Goal: Transaction & Acquisition: Purchase product/service

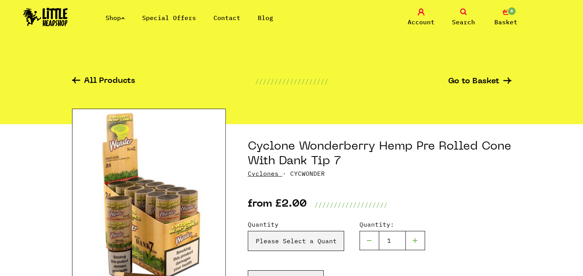
scroll to position [39, 0]
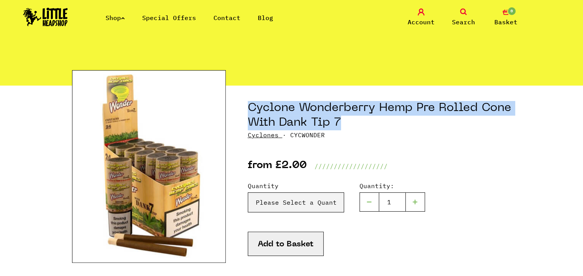
drag, startPoint x: 248, startPoint y: 106, endPoint x: 447, endPoint y: 125, distance: 199.4
click at [447, 125] on h1 "Cyclone Wonderberry Hemp Pre Rolled Cone With Dank Tip 7" at bounding box center [380, 115] width 264 height 29
copy h1 "Cyclone Wonderberry Hemp Pre Rolled Cone With Dank Tip 7"
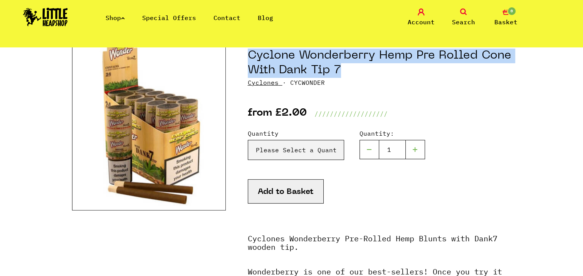
scroll to position [116, 0]
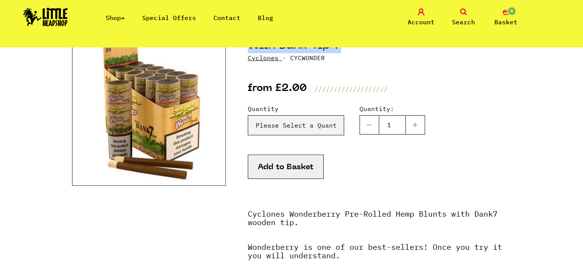
click at [276, 168] on button "Add to Basket" at bounding box center [286, 167] width 76 height 24
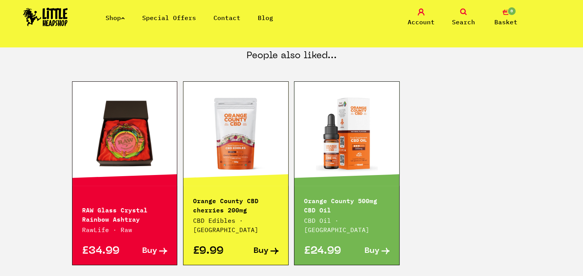
scroll to position [424, 0]
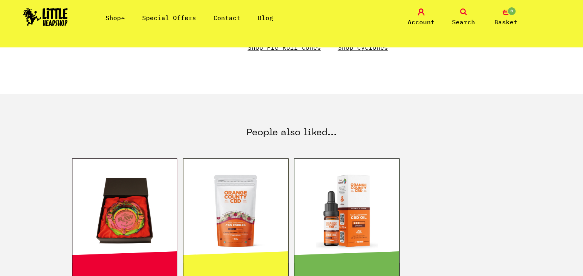
click at [506, 12] on icon "0" at bounding box center [506, 11] width 7 height 7
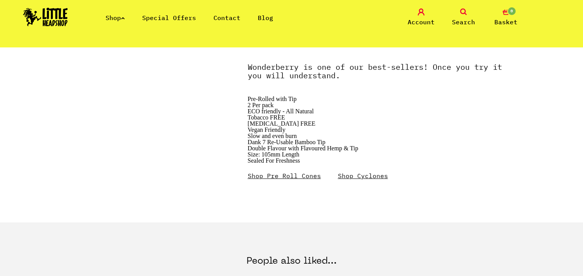
scroll to position [308, 0]
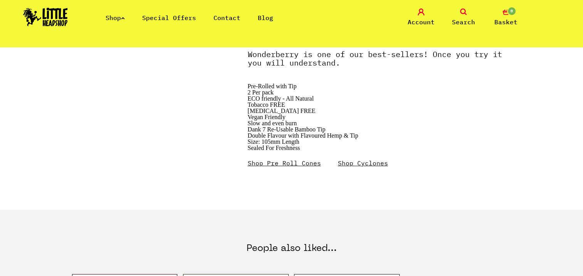
click at [366, 165] on link "Shop Cyclones" at bounding box center [363, 163] width 50 height 8
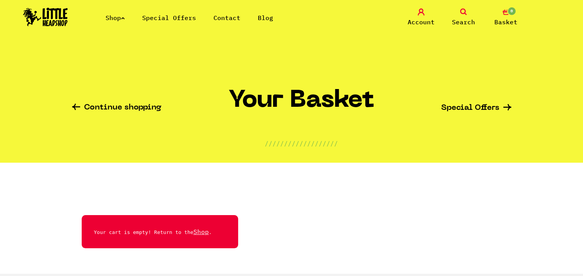
click at [129, 107] on link "Continue shopping" at bounding box center [116, 108] width 89 height 9
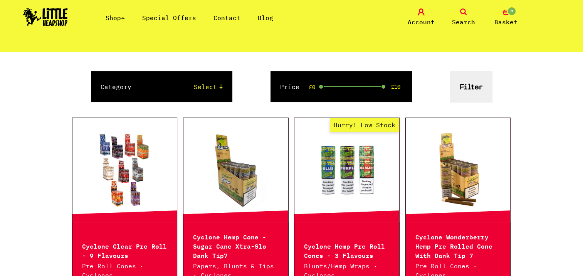
scroll to position [39, 0]
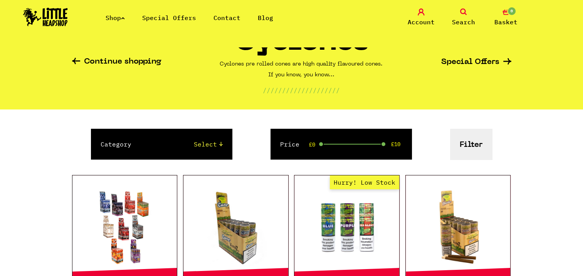
click at [506, 14] on icon "0" at bounding box center [506, 11] width 7 height 7
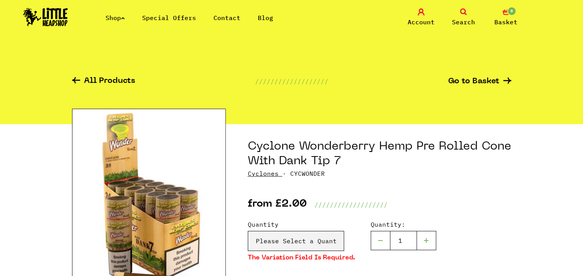
click at [486, 81] on link "Go to Basket" at bounding box center [479, 81] width 63 height 8
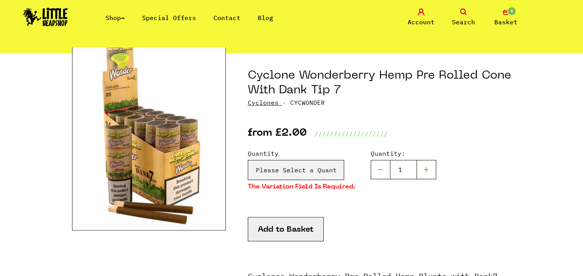
scroll to position [77, 0]
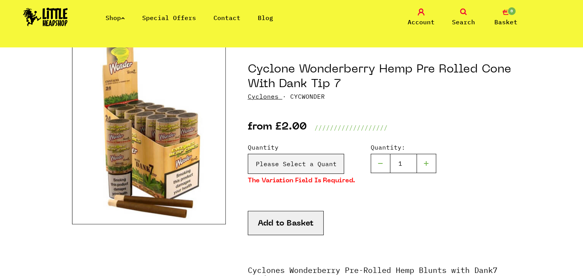
click at [422, 164] on div at bounding box center [426, 163] width 19 height 19
click at [422, 162] on div at bounding box center [426, 163] width 19 height 19
click at [424, 164] on div at bounding box center [426, 163] width 19 height 19
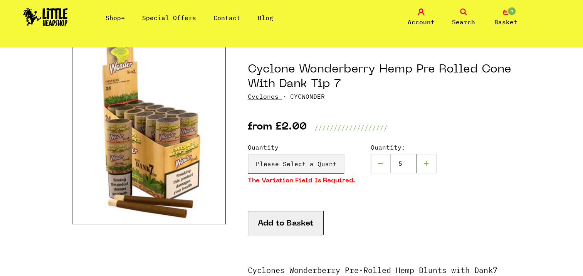
click at [424, 164] on div at bounding box center [426, 163] width 19 height 19
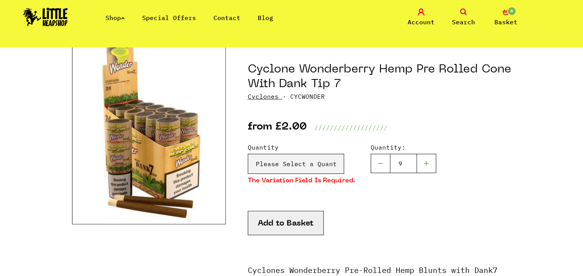
type input "10"
click at [309, 163] on select "Please Select a Quantity X 1 - £2.00 X 3 - £5.00" at bounding box center [296, 164] width 96 height 20
click at [114, 15] on link "Shop" at bounding box center [115, 18] width 19 height 8
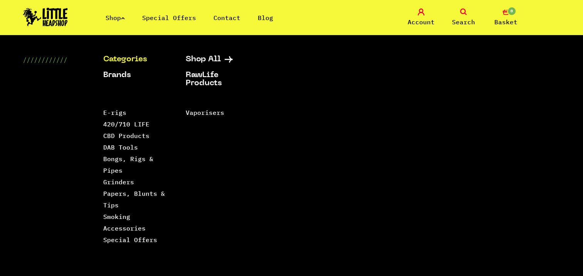
click at [419, 12] on icon at bounding box center [421, 11] width 7 height 7
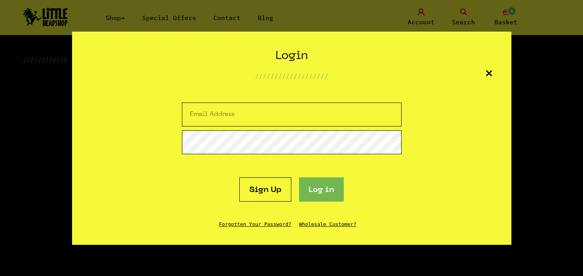
click at [263, 190] on link "Sign Up" at bounding box center [265, 189] width 52 height 24
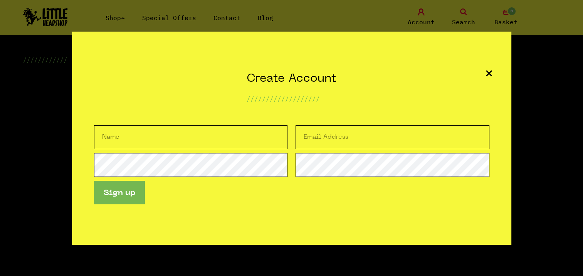
click at [111, 136] on input "text" at bounding box center [191, 137] width 194 height 24
type input "S Nesbitt"
click at [312, 133] on input "email" at bounding box center [393, 137] width 194 height 24
type input "[EMAIL_ADDRESS][DOMAIN_NAME]"
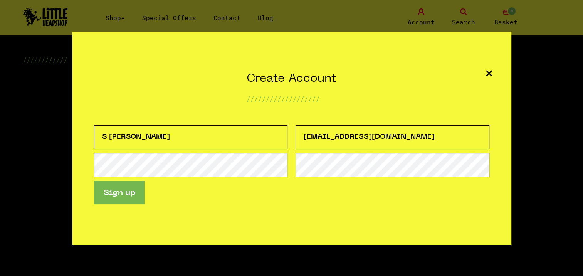
click at [123, 193] on button "Sign up" at bounding box center [119, 193] width 51 height 24
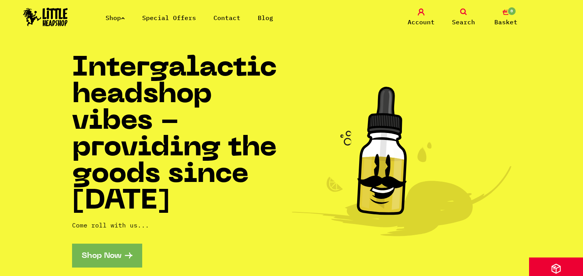
click at [421, 10] on icon at bounding box center [421, 11] width 7 height 7
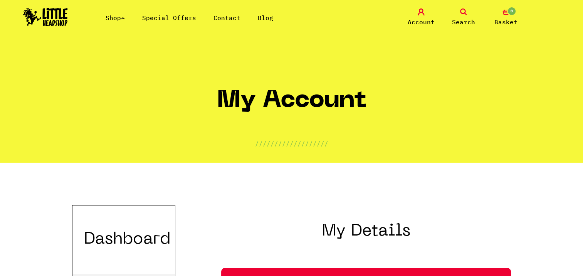
click at [115, 18] on link "Shop" at bounding box center [115, 18] width 19 height 8
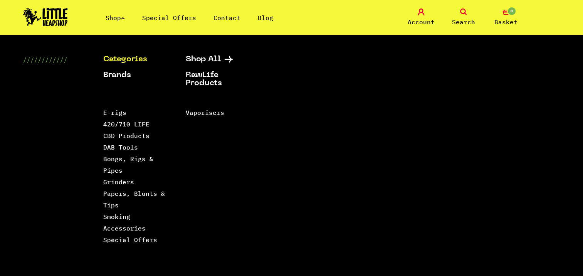
click at [115, 18] on link "Shop" at bounding box center [115, 18] width 19 height 8
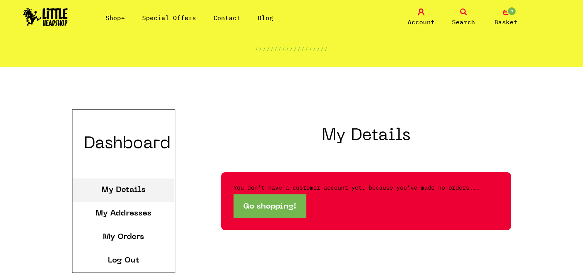
scroll to position [116, 0]
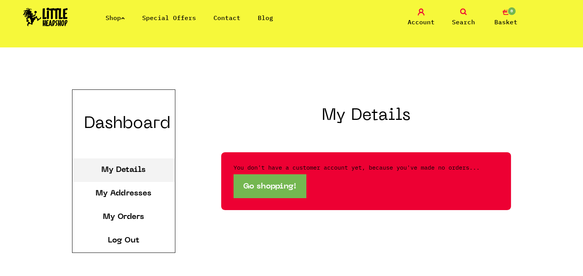
click at [272, 188] on link "Go shopping!" at bounding box center [270, 186] width 72 height 24
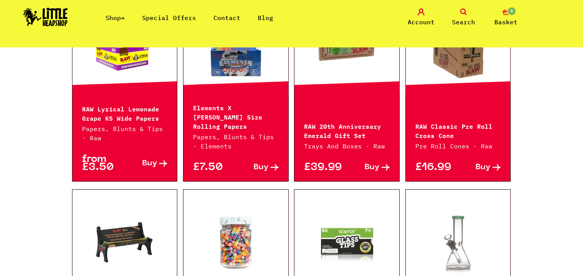
scroll to position [206, 0]
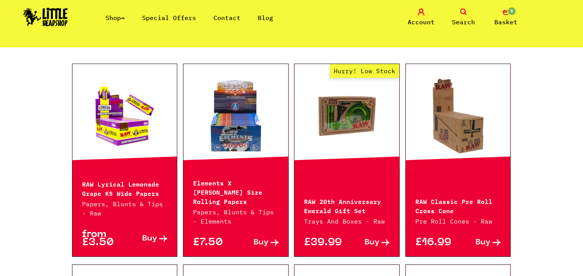
click at [464, 14] on icon at bounding box center [463, 11] width 7 height 7
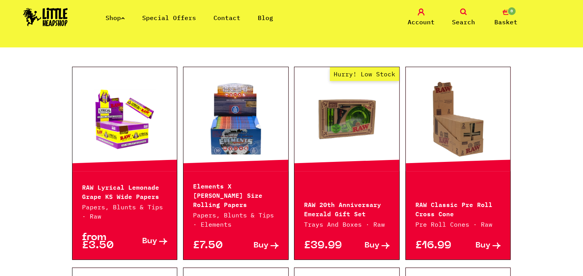
scroll to position [224, 0]
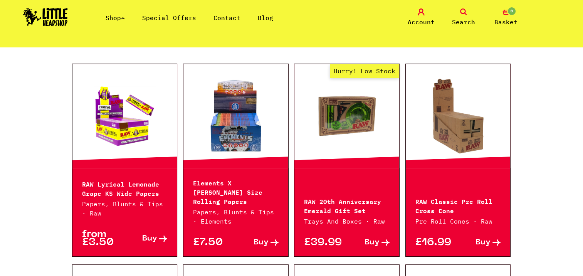
click at [464, 10] on icon at bounding box center [463, 11] width 7 height 7
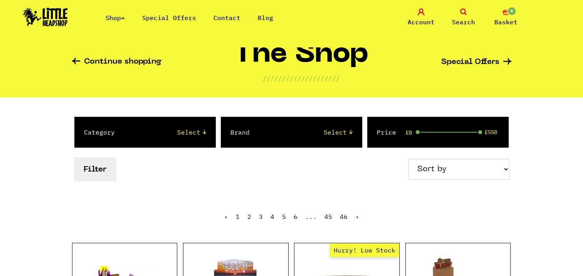
scroll to position [0, 0]
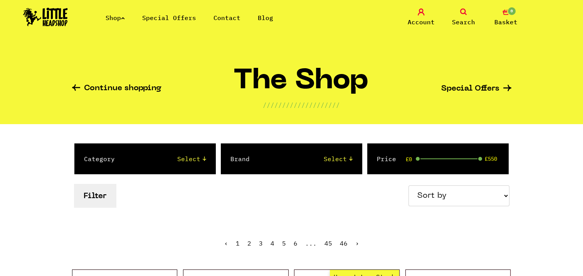
click at [463, 12] on icon at bounding box center [463, 11] width 7 height 7
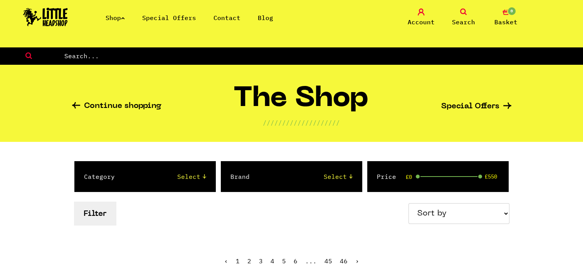
click at [64, 54] on input "text" at bounding box center [324, 56] width 520 height 10
paste input "Cyclone Wonderberry Hemp Pre Rolled Cone With Dank Tip 7"
type input "Cyclone Wonderberry Hemp Pre Rolled Cone With Dank Tip 7"
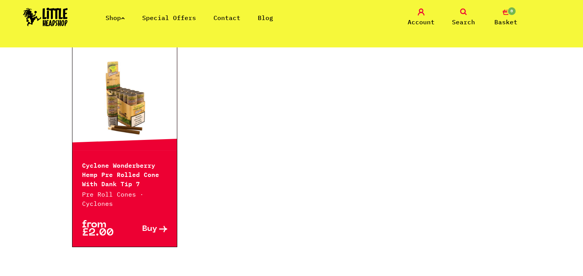
scroll to position [193, 0]
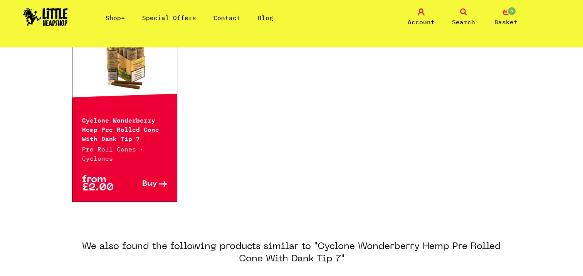
click at [156, 183] on span "Buy" at bounding box center [149, 184] width 15 height 8
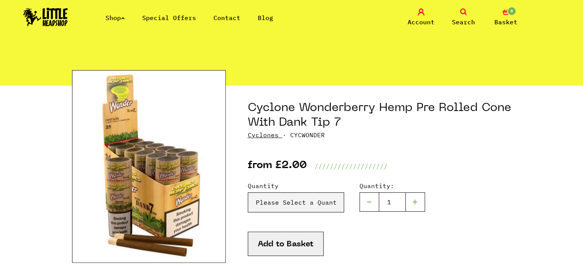
scroll to position [77, 0]
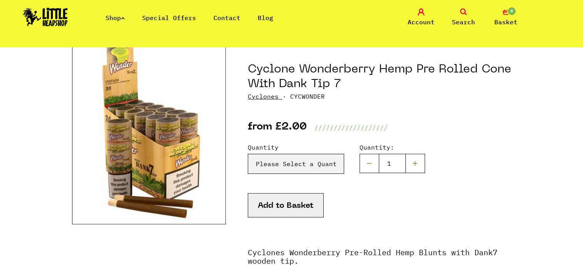
click at [415, 161] on div at bounding box center [415, 163] width 19 height 19
click at [414, 163] on div at bounding box center [415, 163] width 19 height 19
click at [414, 162] on div at bounding box center [415, 163] width 19 height 19
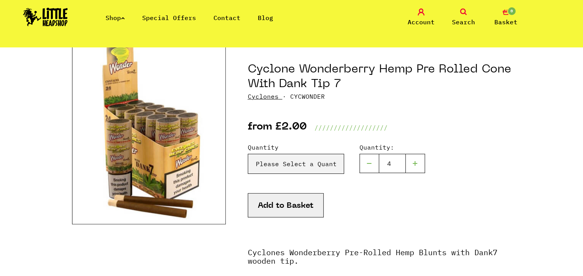
type input "5"
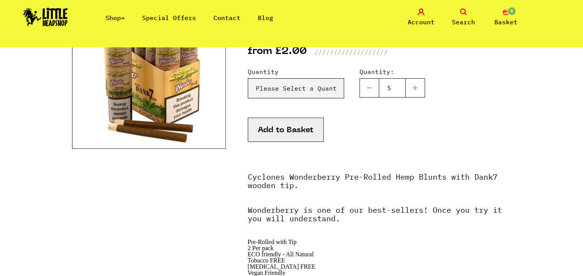
scroll to position [154, 0]
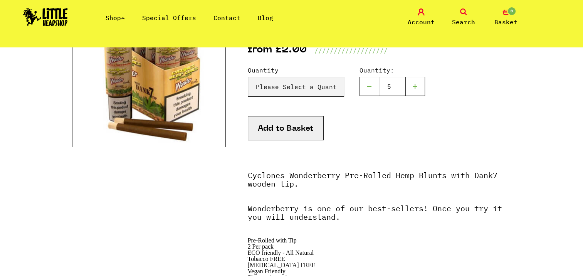
click at [274, 127] on button "Add to Basket" at bounding box center [286, 128] width 76 height 24
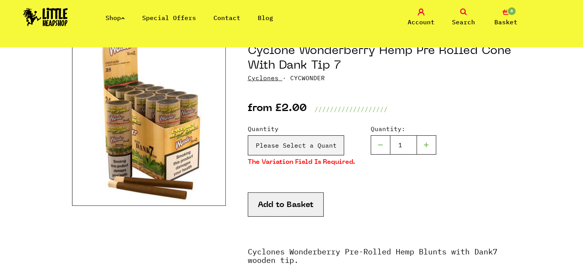
scroll to position [77, 0]
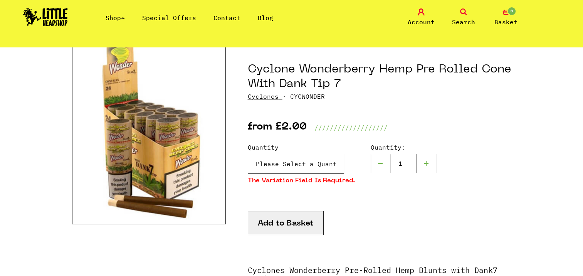
click at [279, 160] on select "Please Select a Quantity X 1 - £2.00 X 3 - £5.00" at bounding box center [296, 164] width 96 height 20
select select "827"
click at [248, 154] on select "Please Select a Quantity X 1 - £2.00 X 3 - £5.00" at bounding box center [296, 164] width 96 height 20
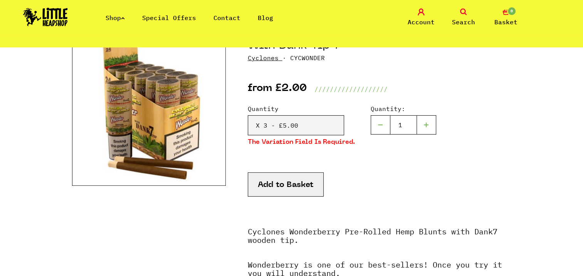
click at [266, 181] on button "Add to Basket" at bounding box center [286, 184] width 76 height 24
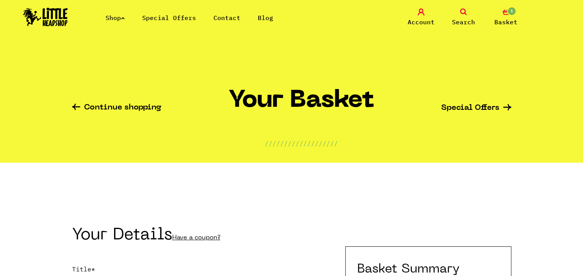
click at [111, 111] on link "Continue shopping" at bounding box center [116, 108] width 89 height 9
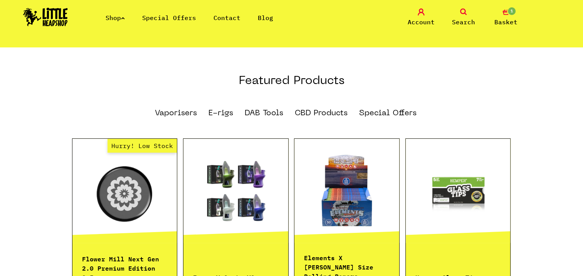
scroll to position [501, 0]
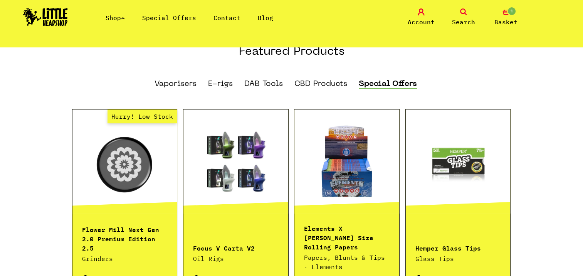
click at [379, 80] on link "Special Offers" at bounding box center [388, 84] width 58 height 8
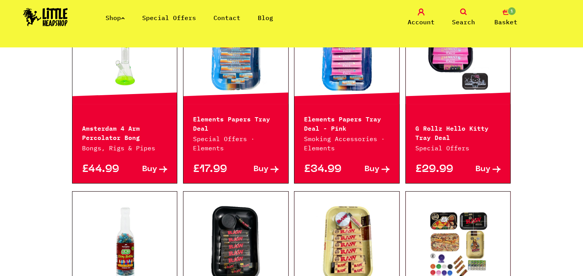
scroll to position [231, 0]
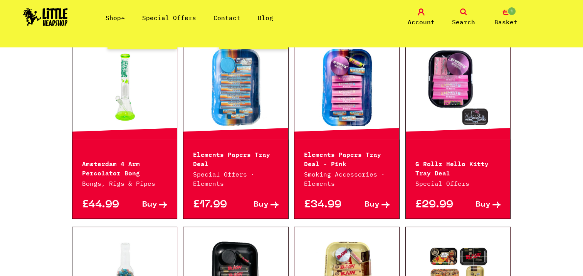
click at [119, 17] on link "Shop" at bounding box center [115, 18] width 19 height 8
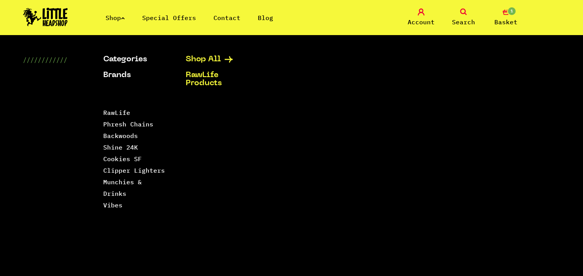
click at [231, 60] on icon at bounding box center [229, 59] width 8 height 6
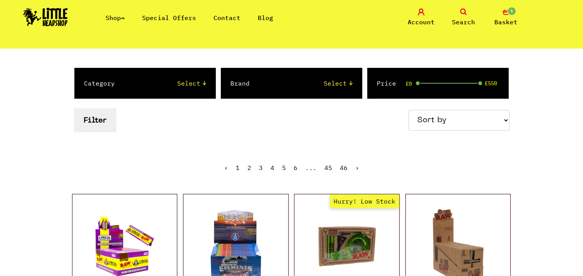
scroll to position [77, 0]
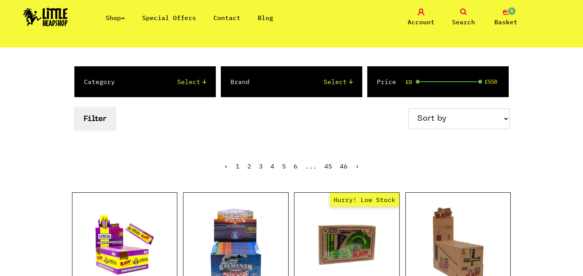
click at [203, 80] on select "Select 2 Piece 3 Piece 4 Piece 420/710 LIFE Acrylic Bongs Ashtrays Backwoods Ba…" at bounding box center [168, 81] width 76 height 9
select select "37"
click at [130, 77] on select "Select 2 Piece 3 Piece 4 Piece 420/710 LIFE Acrylic Bongs Ashtrays Backwoods Ba…" at bounding box center [168, 81] width 76 height 9
click at [349, 82] on select "Select Amsterdam Glass Backwoods Basil Bush Black Leaf Blue Moon Hemp Boost Bud…" at bounding box center [308, 81] width 87 height 9
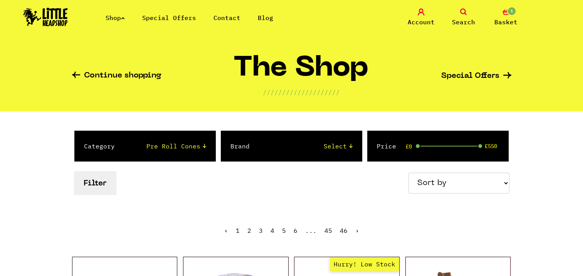
scroll to position [0, 0]
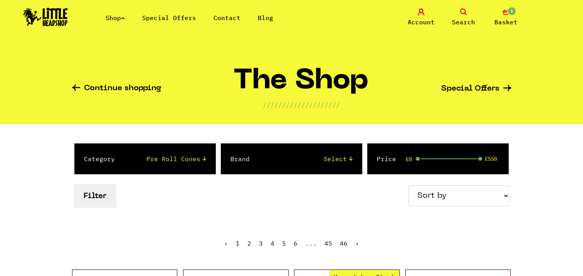
click at [350, 158] on select "Select Amsterdam Glass Backwoods Basil Bush Black Leaf Blue Moon Hemp Boost Bud…" at bounding box center [308, 158] width 87 height 9
select select "10"
click at [265, 154] on select "Select Amsterdam Glass Backwoods Basil Bush Black Leaf Blue Moon Hemp Boost Bud…" at bounding box center [308, 158] width 87 height 9
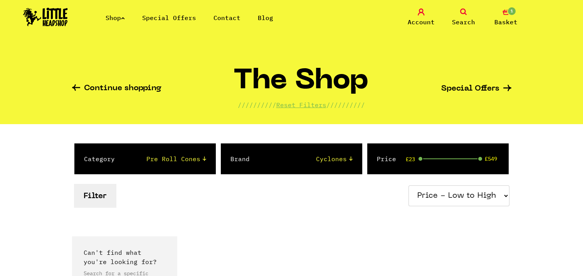
click at [503, 196] on select "Sort by Price - Low to High Price - High to Low Newest Products" at bounding box center [459, 195] width 101 height 21
select select "price_desc"
click at [410, 185] on select "Sort by Price - Low to High Price - High to Low Newest Products" at bounding box center [459, 195] width 101 height 21
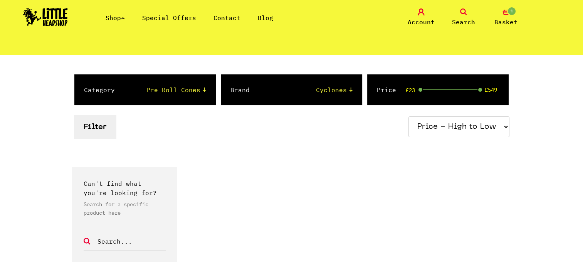
scroll to position [77, 0]
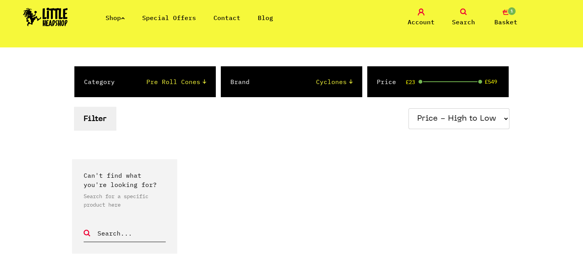
click at [512, 13] on span "1" at bounding box center [511, 11] width 9 height 9
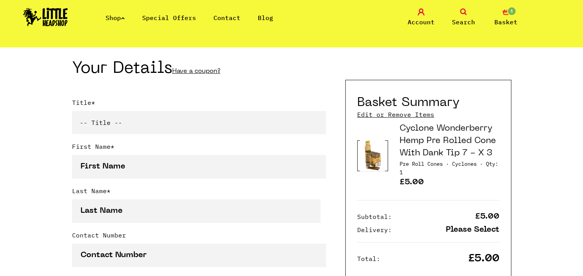
scroll to position [154, 0]
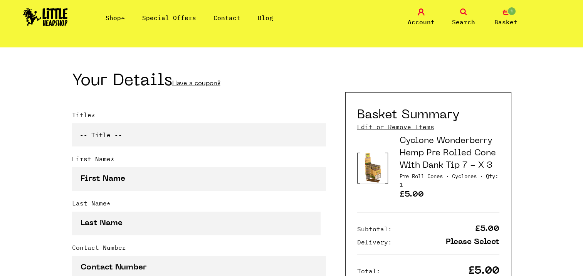
click at [509, 11] on span "1" at bounding box center [511, 11] width 9 height 9
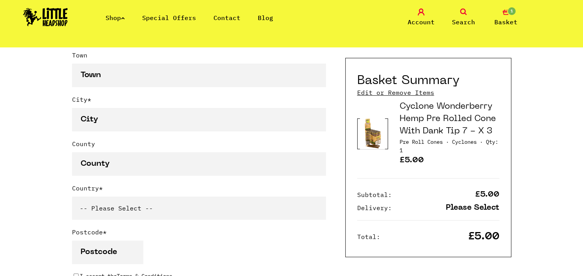
scroll to position [462, 0]
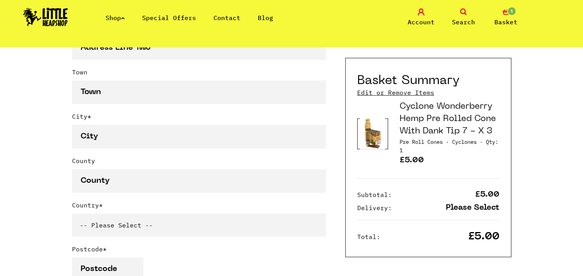
click at [143, 222] on select "-- Please Select -- United Kingdom Sweden Spain Slovenia Romania Portugal Polan…" at bounding box center [199, 225] width 254 height 23
select select "826"
click at [72, 214] on select "-- Please Select -- United Kingdom Sweden Spain Slovenia Romania Portugal Polan…" at bounding box center [199, 225] width 254 height 23
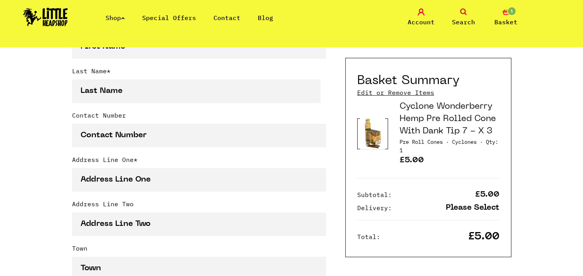
scroll to position [270, 0]
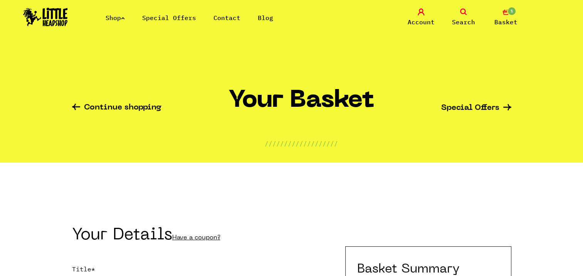
click at [508, 12] on span "1" at bounding box center [511, 11] width 9 height 9
click at [421, 15] on icon at bounding box center [421, 11] width 7 height 7
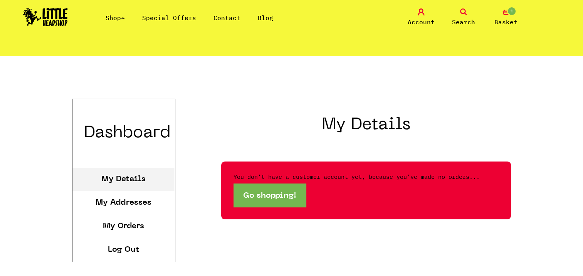
scroll to position [77, 0]
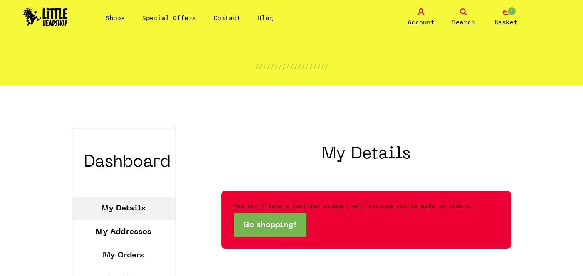
click at [508, 11] on span "1" at bounding box center [511, 11] width 9 height 9
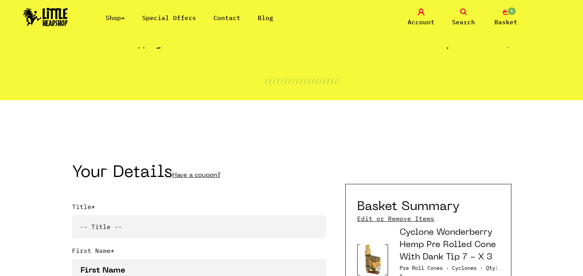
scroll to position [77, 0]
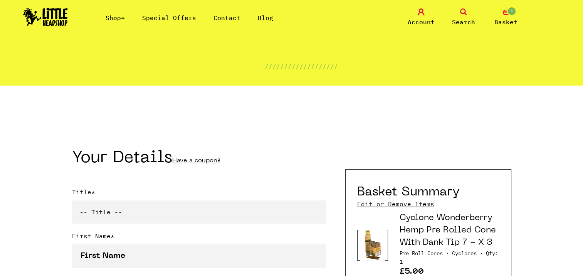
click at [384, 205] on link "Edit or Remove Items" at bounding box center [395, 204] width 77 height 8
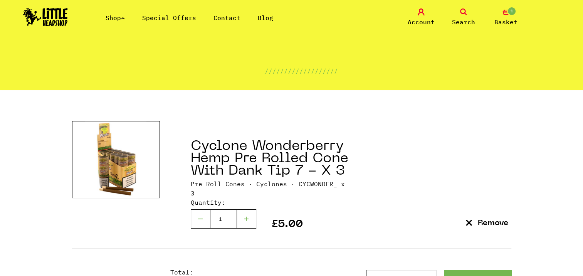
scroll to position [116, 0]
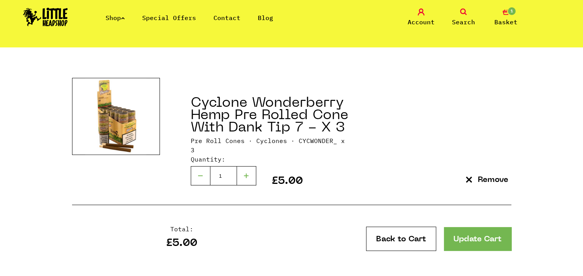
click at [246, 167] on div at bounding box center [246, 175] width 19 height 19
type input "2"
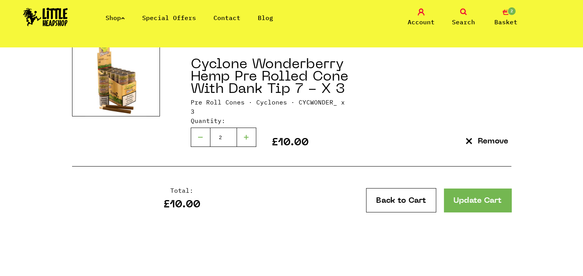
click at [476, 192] on link "Update Cart" at bounding box center [477, 200] width 67 height 24
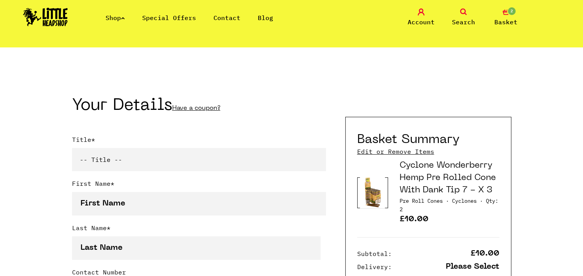
scroll to position [193, 0]
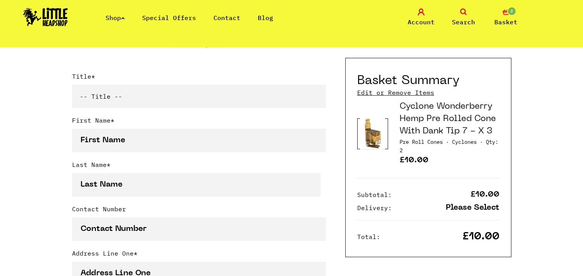
click at [100, 94] on select "-- Title -- Mr Mrs Ms Miss Dr Prof" at bounding box center [199, 96] width 254 height 23
select select "mr"
click at [72, 86] on select "-- Title -- Mr Mrs Ms Miss Dr Prof" at bounding box center [199, 96] width 254 height 23
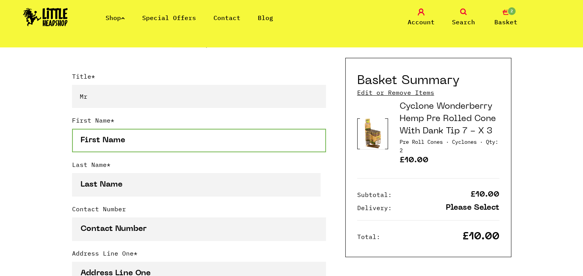
click at [86, 142] on input "First Name *" at bounding box center [199, 141] width 254 height 24
type input "S"
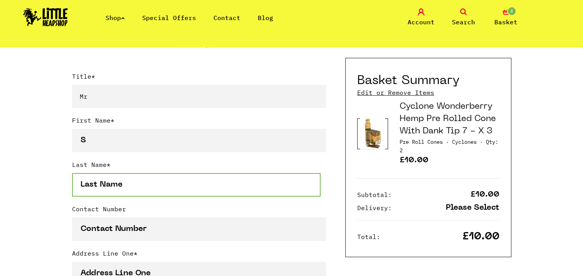
click at [234, 194] on input "Last Name *" at bounding box center [196, 185] width 249 height 24
type input "[PERSON_NAME]"
type input "07901213183"
type input "Flat 1"
type input "[GEOGRAPHIC_DATA] [GEOGRAPHIC_DATA][PERSON_NAME]"
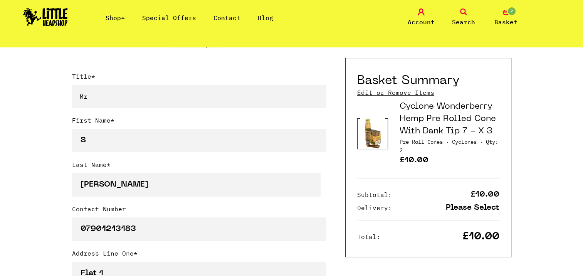
type input "[PERSON_NAME]"
type input "(select)"
select select "826"
type input "ST18 0SW"
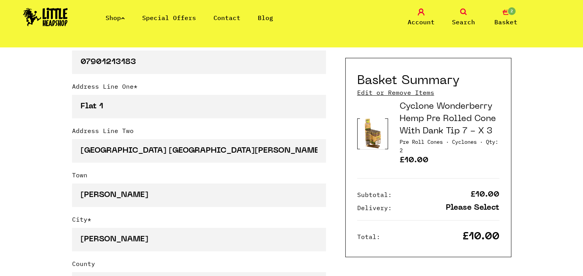
scroll to position [347, 0]
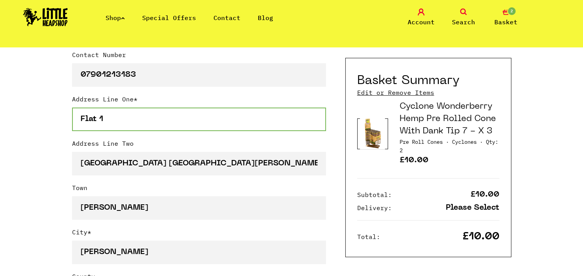
click at [109, 121] on input "Flat 1" at bounding box center [199, 120] width 254 height 24
type input "[GEOGRAPHIC_DATA]"
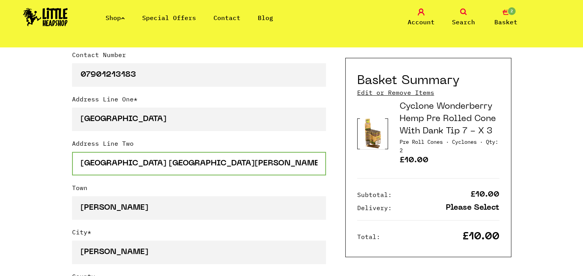
click at [257, 163] on input "[GEOGRAPHIC_DATA] [GEOGRAPHIC_DATA][PERSON_NAME]" at bounding box center [199, 164] width 254 height 24
drag, startPoint x: 80, startPoint y: 163, endPoint x: 131, endPoint y: 163, distance: 50.9
click at [131, 163] on input "[GEOGRAPHIC_DATA] [GEOGRAPHIC_DATA][PERSON_NAME]" at bounding box center [199, 164] width 254 height 24
drag, startPoint x: 125, startPoint y: 162, endPoint x: 196, endPoint y: 159, distance: 71.4
click at [196, 159] on input "main road [GEOGRAPHIC_DATA][PERSON_NAME]" at bounding box center [199, 164] width 254 height 24
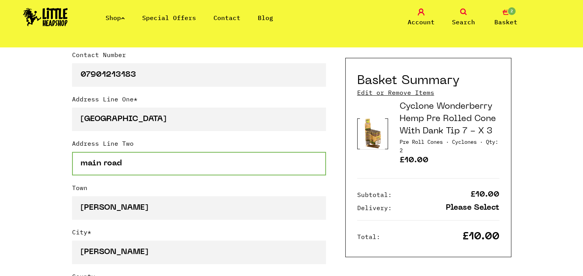
type input "main road"
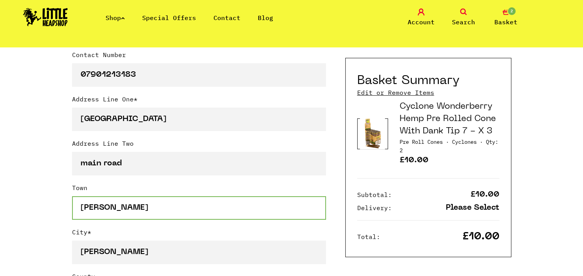
click at [80, 211] on input "Stafford" at bounding box center [199, 208] width 254 height 24
drag, startPoint x: 80, startPoint y: 208, endPoint x: 125, endPoint y: 207, distance: 45.1
click at [125, 207] on input "Stafford" at bounding box center [199, 208] width 254 height 24
type input "Great Haywood"
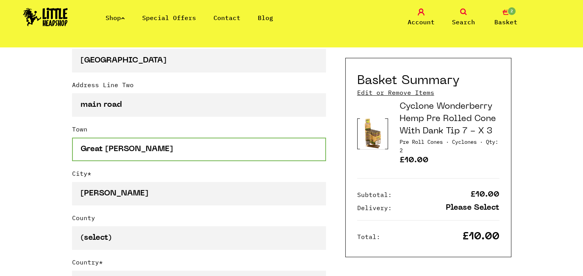
scroll to position [424, 0]
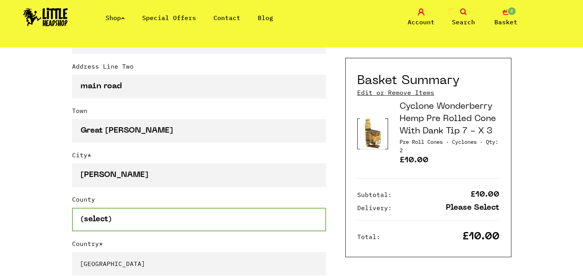
click at [79, 220] on input "(select)" at bounding box center [199, 220] width 254 height 24
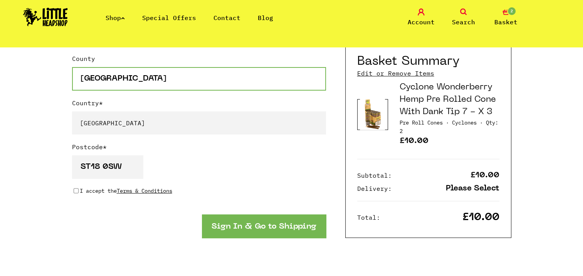
scroll to position [578, 0]
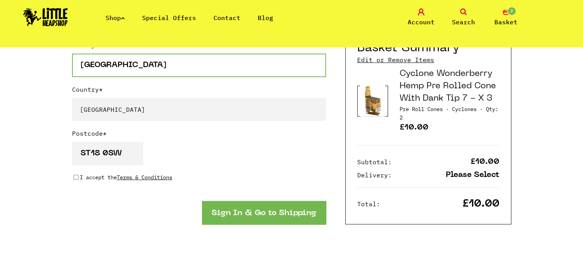
type input "staffordshire"
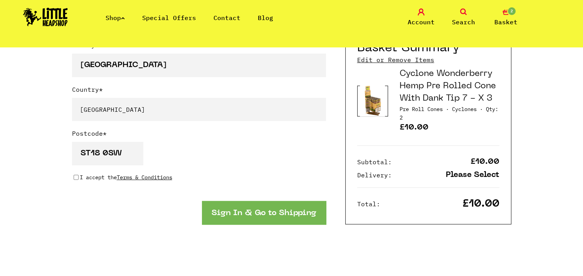
click at [72, 175] on div "I accept the Terms & Conditions" at bounding box center [199, 177] width 254 height 8
click at [77, 177] on input "I accept the Terms & Conditions" at bounding box center [76, 177] width 5 height 6
checkbox input "true"
click at [284, 214] on button "Sign In & Go to Shipping" at bounding box center [264, 213] width 124 height 24
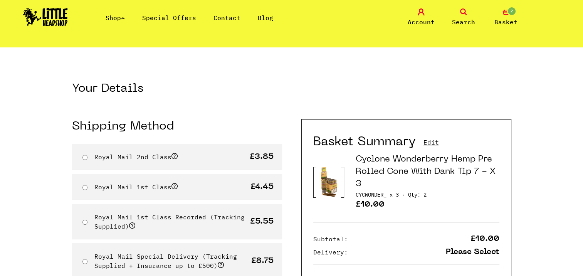
click at [84, 156] on input "Royal Mail 2nd Class" at bounding box center [84, 157] width 5 height 5
radio input "true"
click at [428, 145] on link "Edit" at bounding box center [431, 142] width 15 height 8
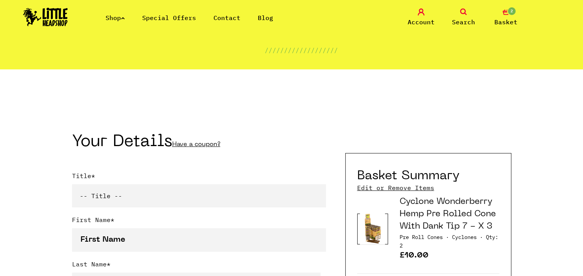
scroll to position [77, 0]
